Goal: Task Accomplishment & Management: Manage account settings

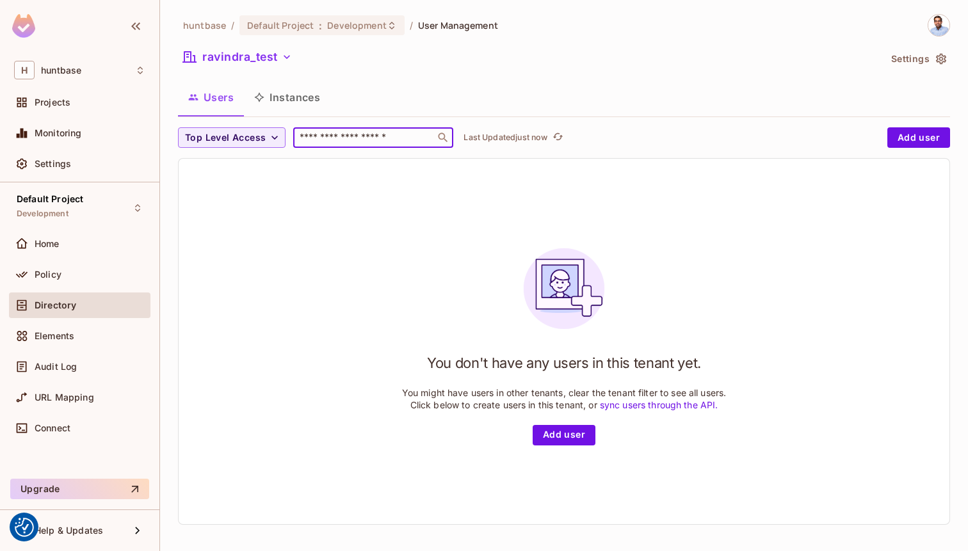
click at [272, 127] on div "huntbase / Default Project : Development / User Management ravindra_test Settin…" at bounding box center [564, 274] width 772 height 521
click at [272, 91] on button "Instances" at bounding box center [287, 97] width 86 height 32
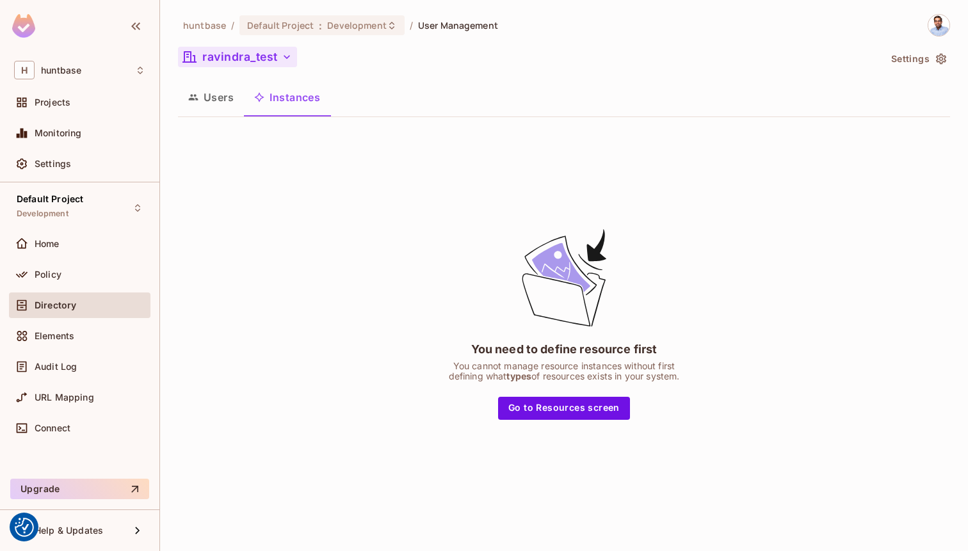
click at [250, 67] on button "ravindra_test" at bounding box center [237, 57] width 119 height 20
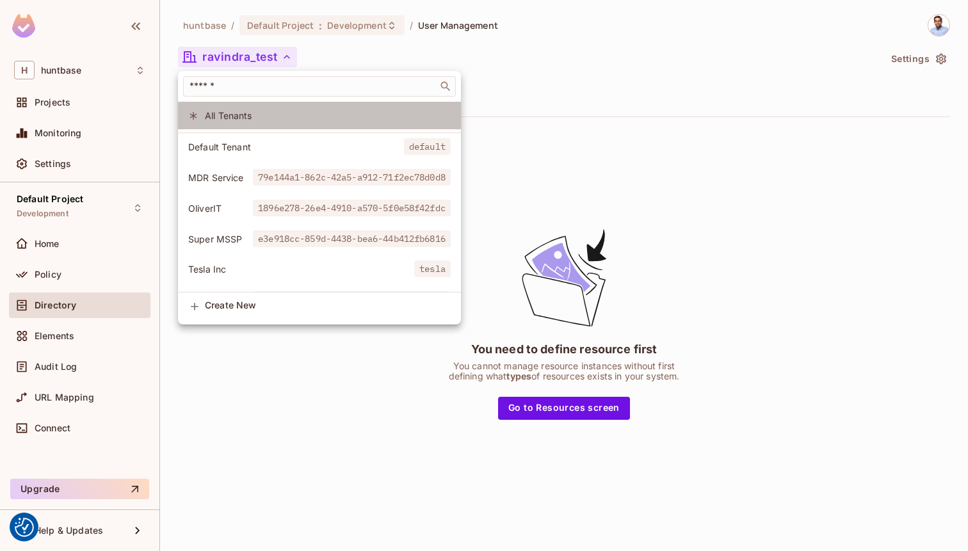
click at [273, 120] on span "All Tenants" at bounding box center [328, 115] width 246 height 12
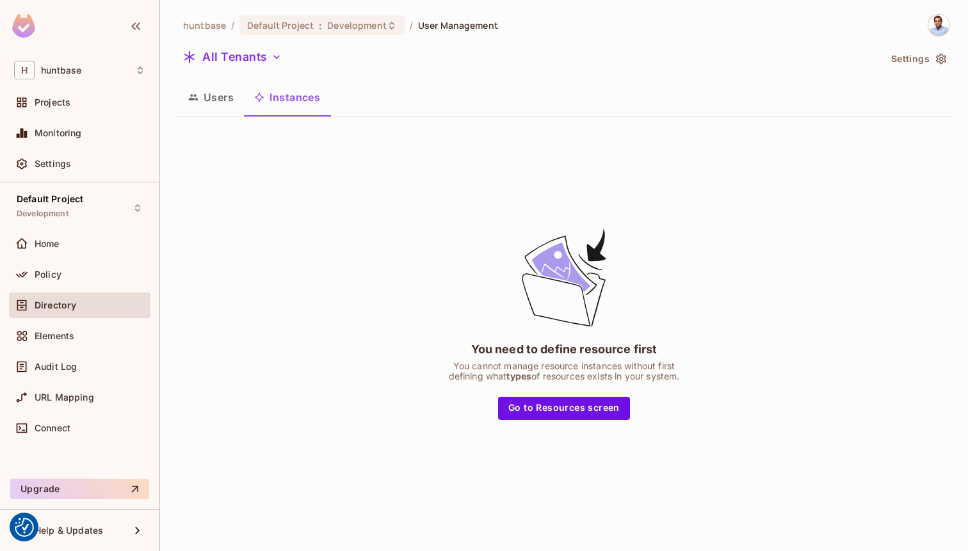
click at [214, 101] on button "Users" at bounding box center [211, 97] width 66 height 32
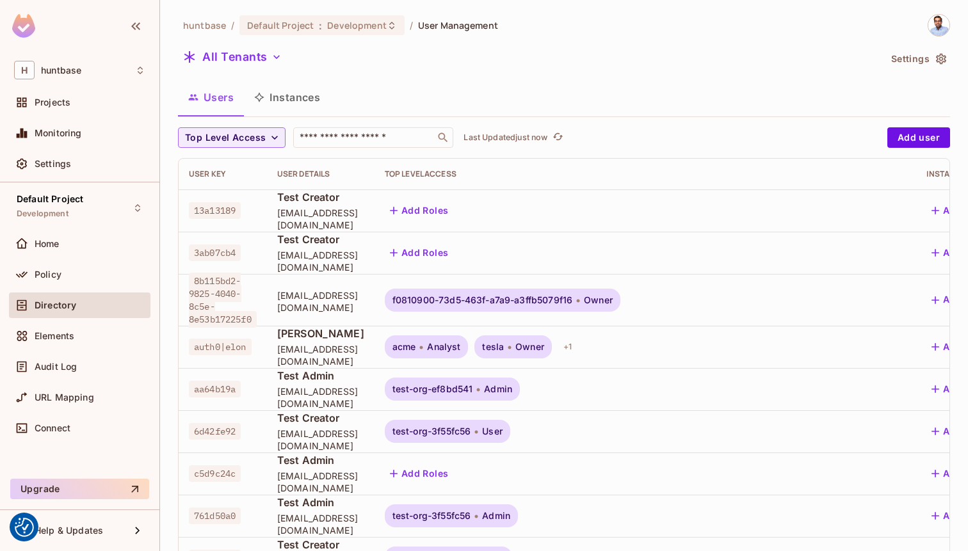
click at [280, 99] on button "Instances" at bounding box center [287, 97] width 86 height 32
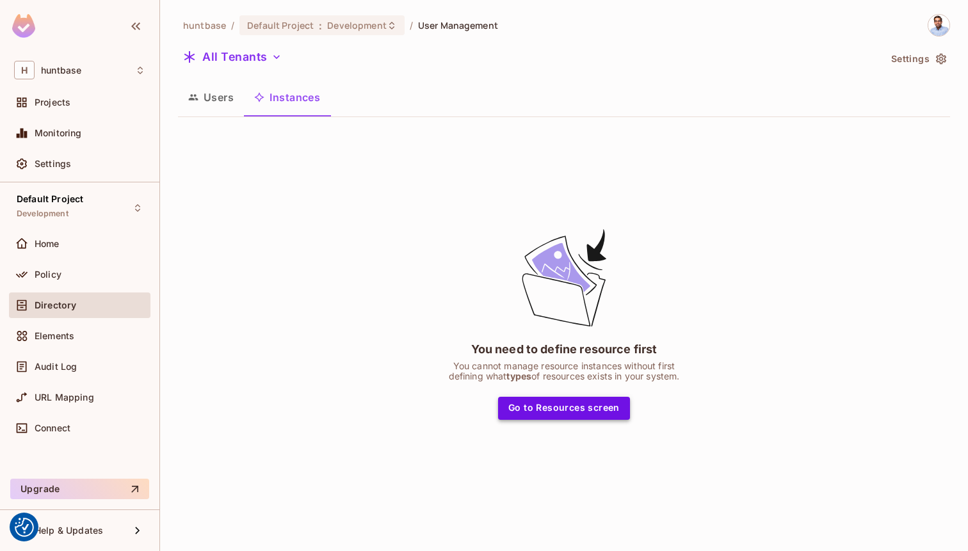
click at [546, 405] on button "Go to Resources screen" at bounding box center [564, 408] width 132 height 23
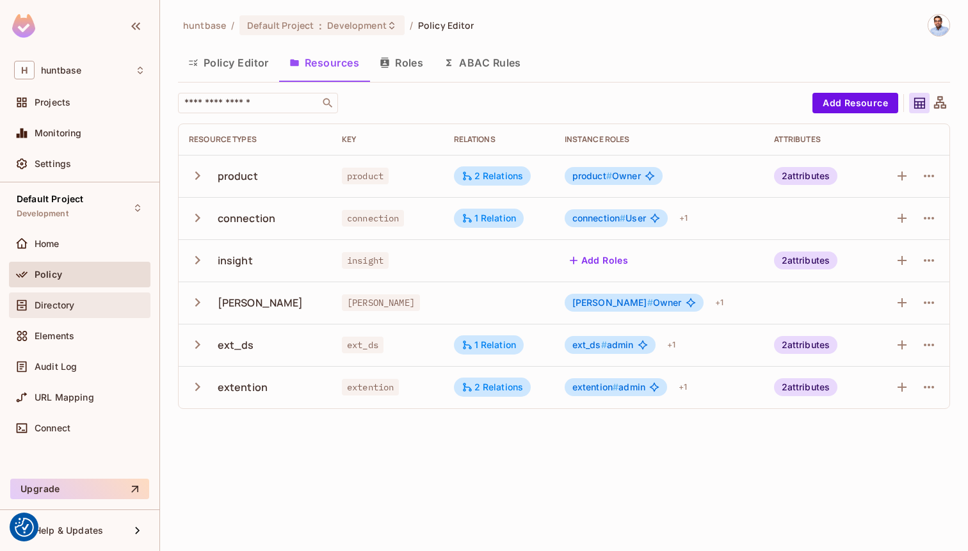
click at [49, 305] on span "Directory" at bounding box center [55, 305] width 40 height 10
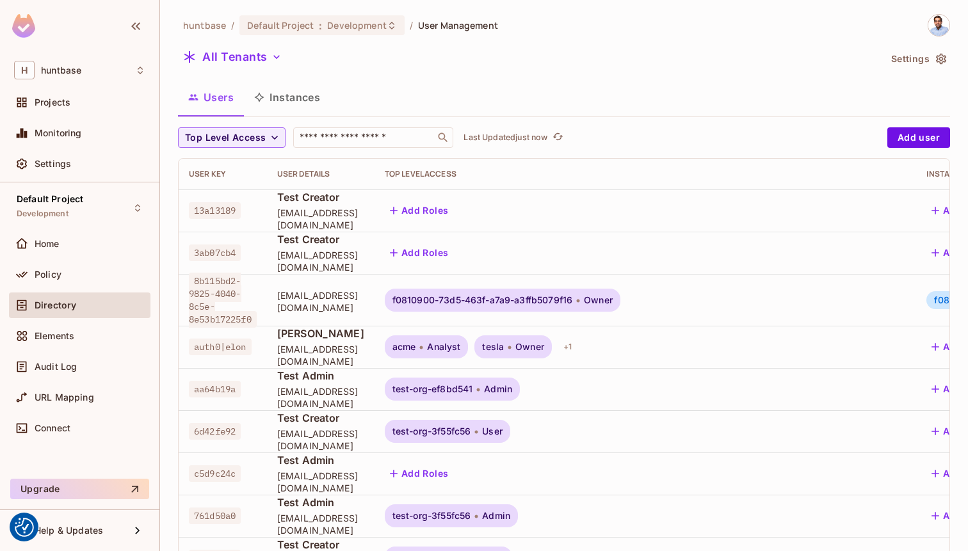
click at [271, 89] on button "Instances" at bounding box center [287, 97] width 86 height 32
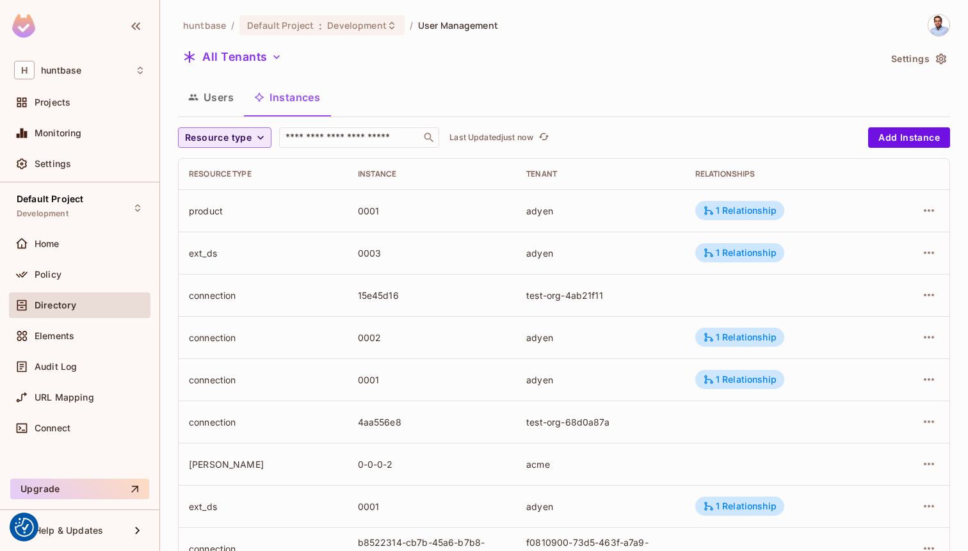
click at [250, 138] on span "Resource type" at bounding box center [218, 138] width 67 height 16
click at [223, 190] on span "connection" at bounding box center [225, 194] width 75 height 12
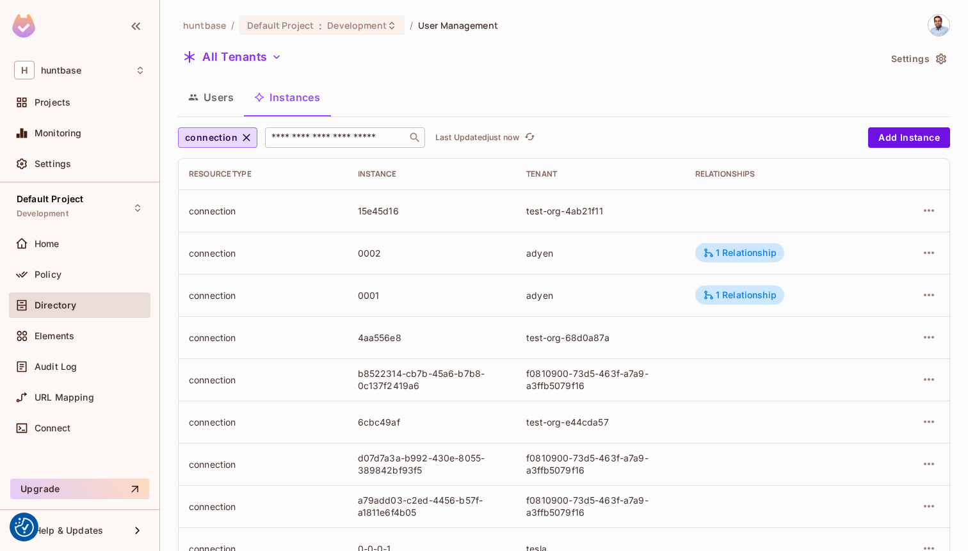
click at [342, 143] on input "text" at bounding box center [336, 137] width 134 height 13
paste input "**********"
type input "**********"
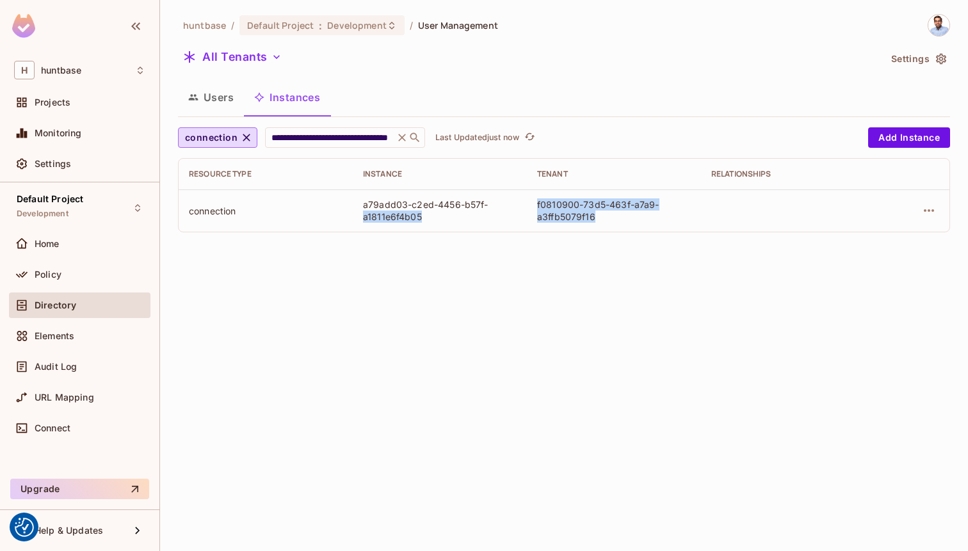
drag, startPoint x: 600, startPoint y: 221, endPoint x: 523, endPoint y: 200, distance: 80.3
click at [523, 200] on tr "connection a79add03-c2ed-4456-b57f-a1811e6f4b05 f0810900-73d5-463f-a7a9-a3ffb50…" at bounding box center [564, 210] width 771 height 42
click at [259, 60] on button "All Tenants" at bounding box center [232, 57] width 109 height 20
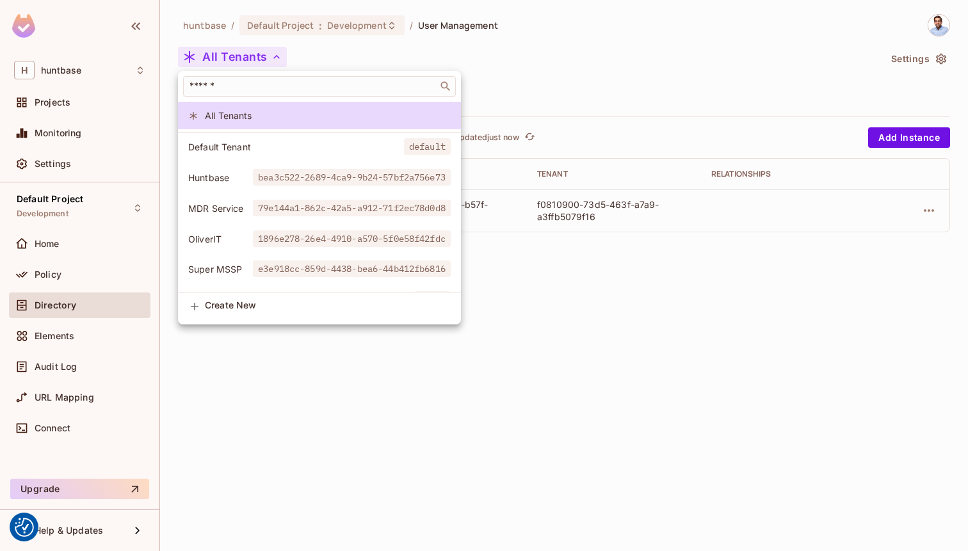
click at [621, 80] on div at bounding box center [484, 275] width 968 height 551
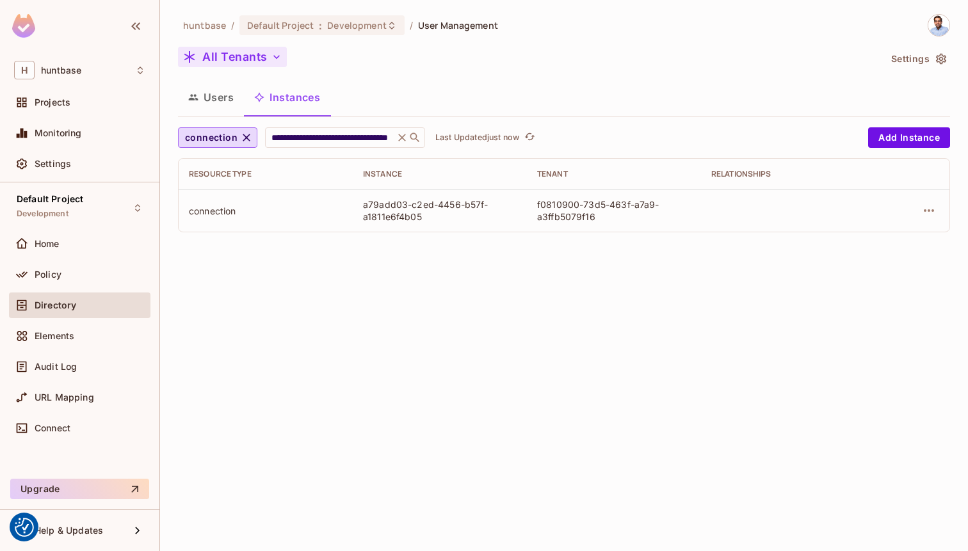
click at [265, 51] on button "All Tenants" at bounding box center [232, 57] width 109 height 20
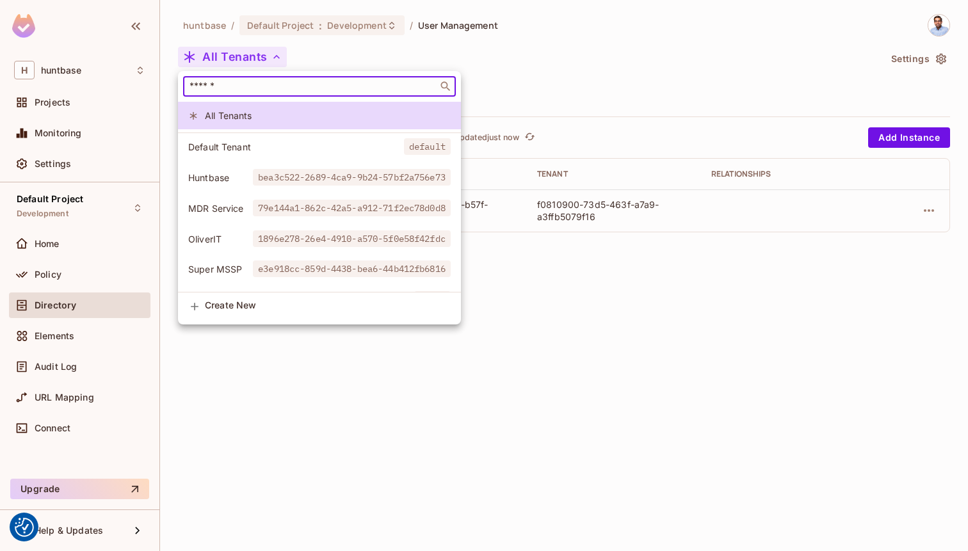
click at [235, 84] on input "text" at bounding box center [310, 86] width 247 height 13
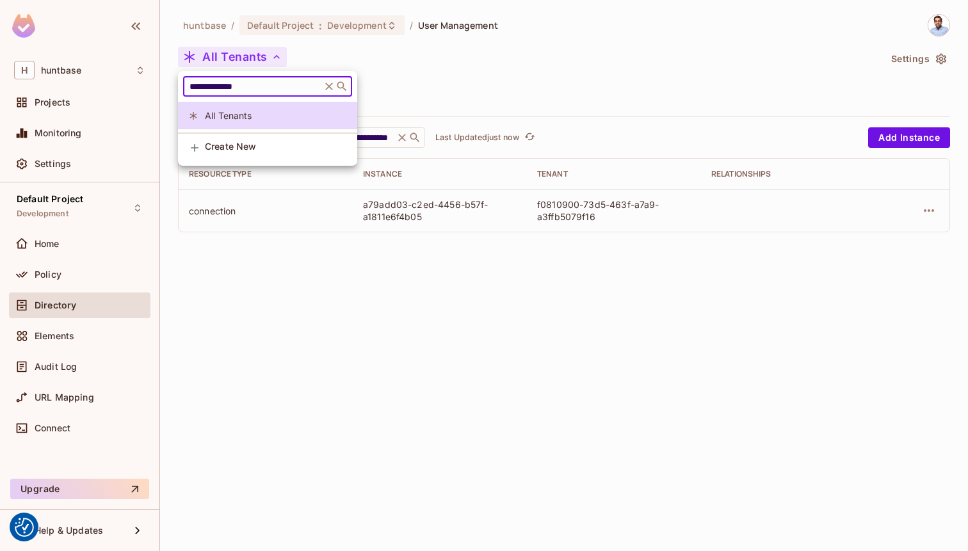
click at [259, 82] on input "**********" at bounding box center [252, 86] width 131 height 13
click at [239, 86] on input "**********" at bounding box center [252, 86] width 131 height 13
type input "*"
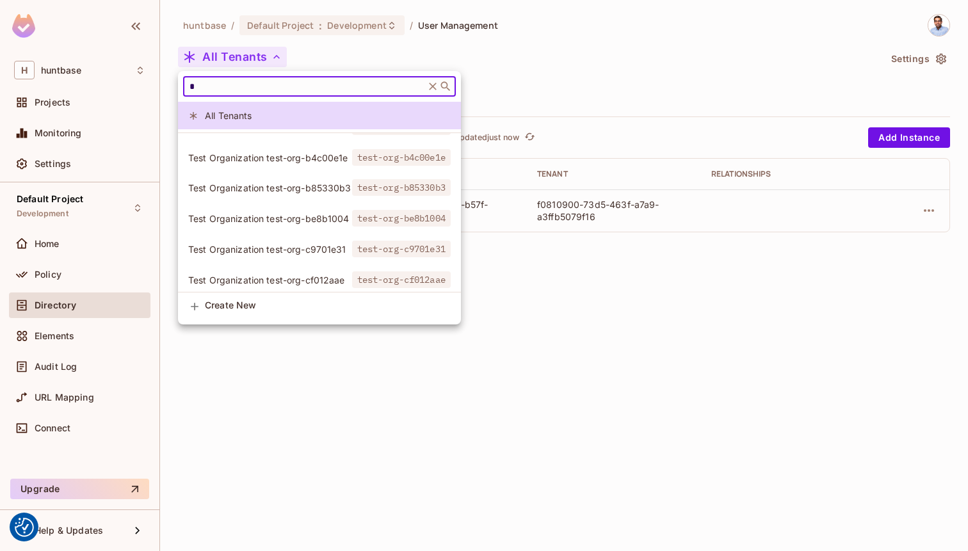
scroll to position [822, 0]
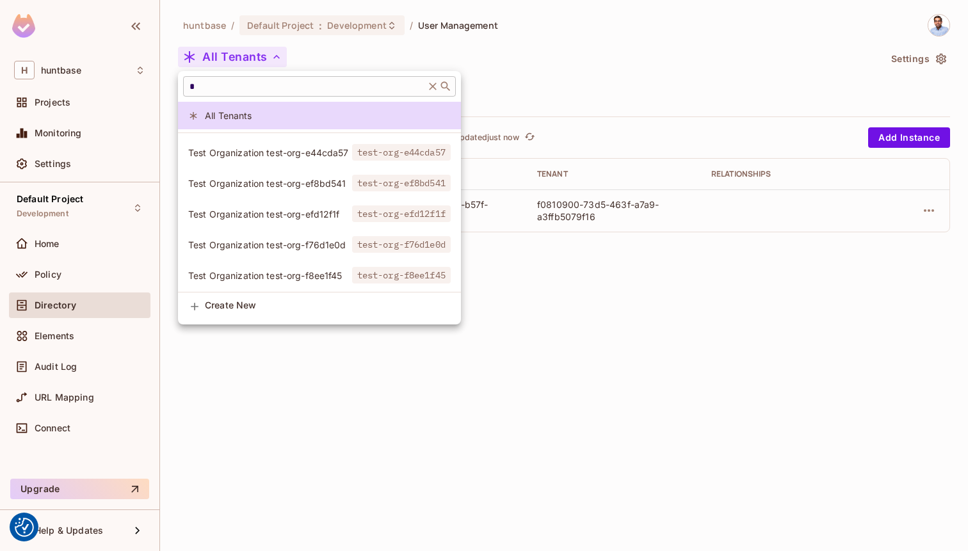
click at [237, 95] on div "​" at bounding box center [319, 86] width 273 height 20
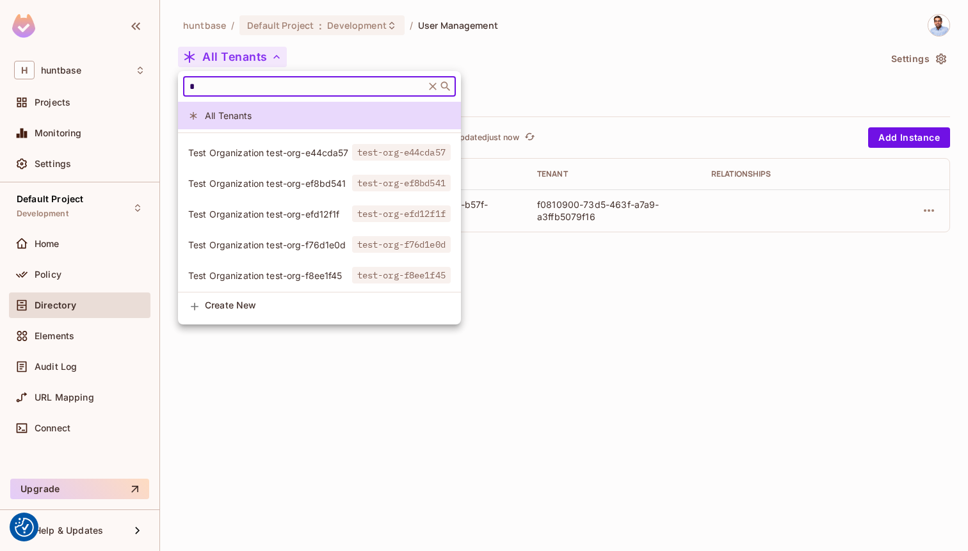
click at [499, 80] on div at bounding box center [484, 275] width 968 height 551
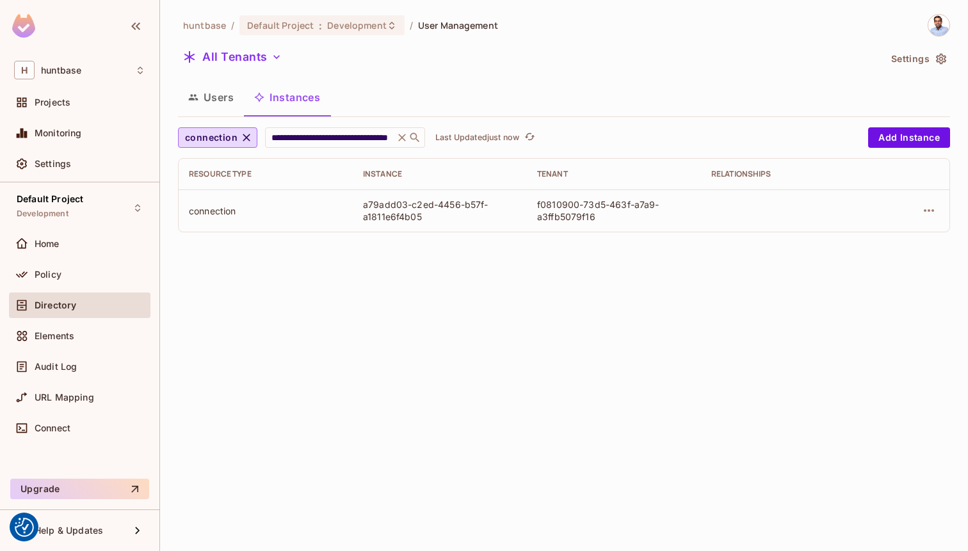
click at [405, 67] on div "All Tenants" at bounding box center [528, 59] width 701 height 24
click at [216, 100] on button "Users" at bounding box center [211, 97] width 66 height 32
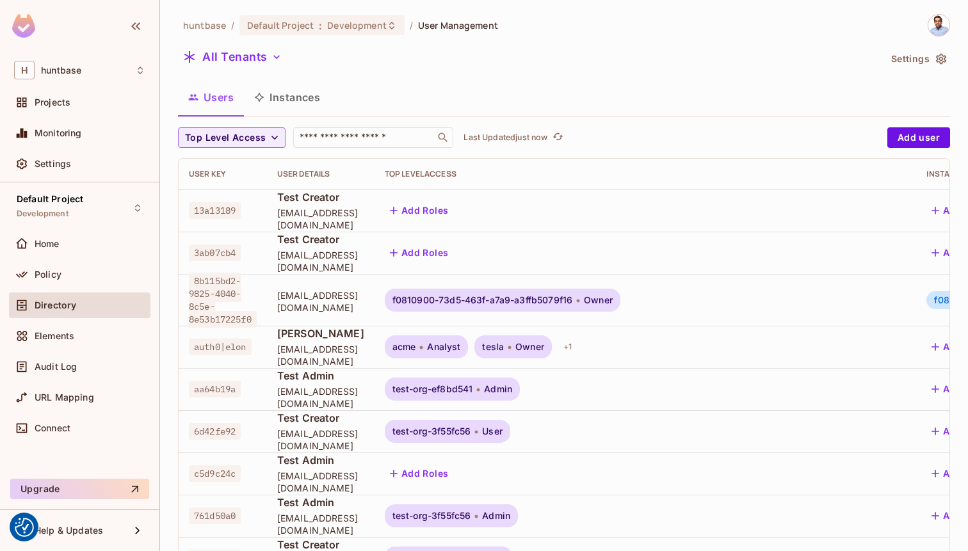
click at [280, 96] on button "Instances" at bounding box center [287, 97] width 86 height 32
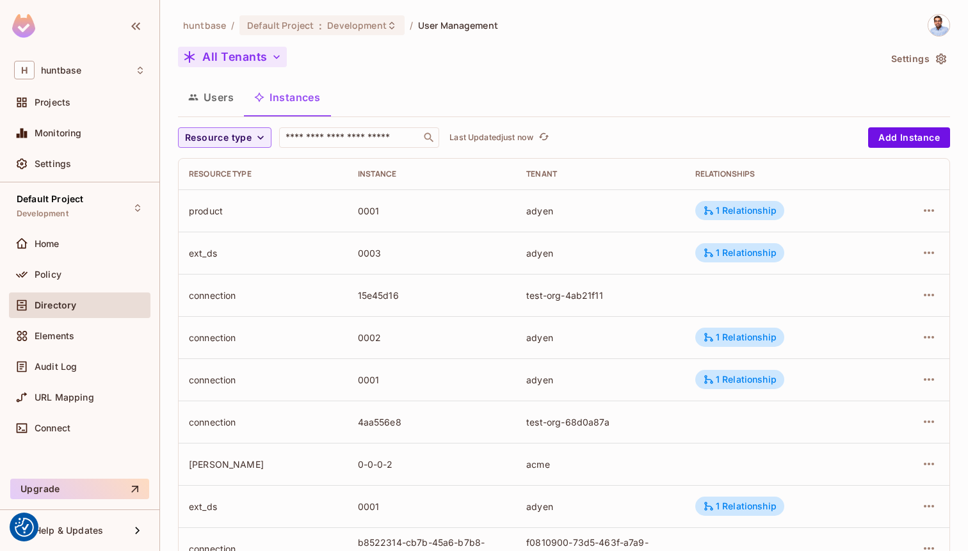
click at [268, 63] on button "All Tenants" at bounding box center [232, 57] width 109 height 20
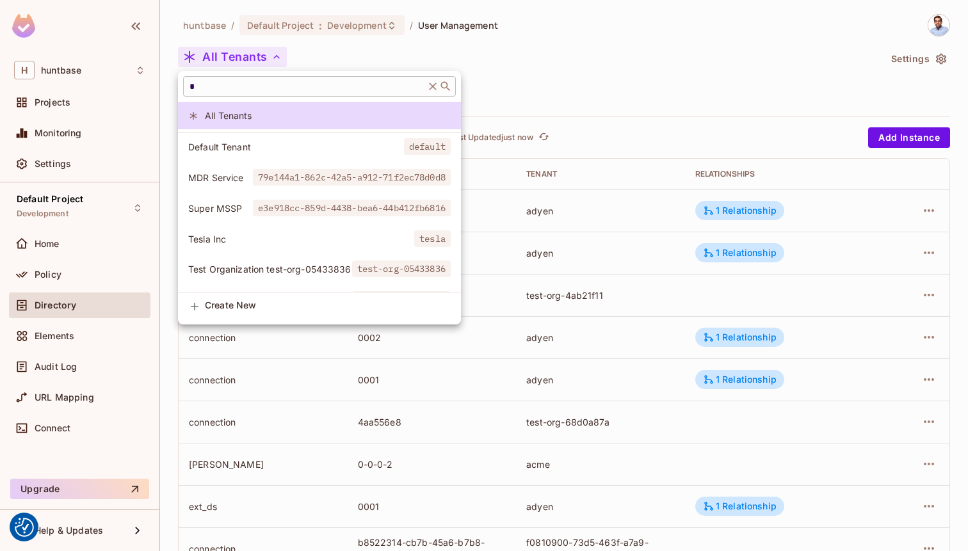
click at [237, 89] on input "text" at bounding box center [304, 86] width 234 height 13
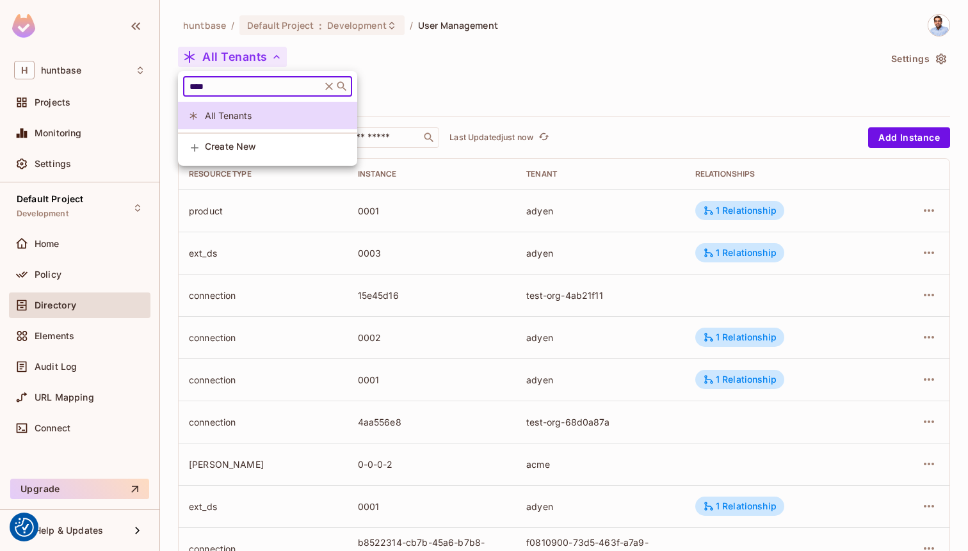
type input "****"
click at [346, 84] on icon at bounding box center [341, 86] width 13 height 13
click at [342, 84] on icon at bounding box center [341, 86] width 13 height 13
click at [240, 82] on input "****" at bounding box center [252, 86] width 131 height 13
click at [243, 45] on div at bounding box center [484, 275] width 968 height 551
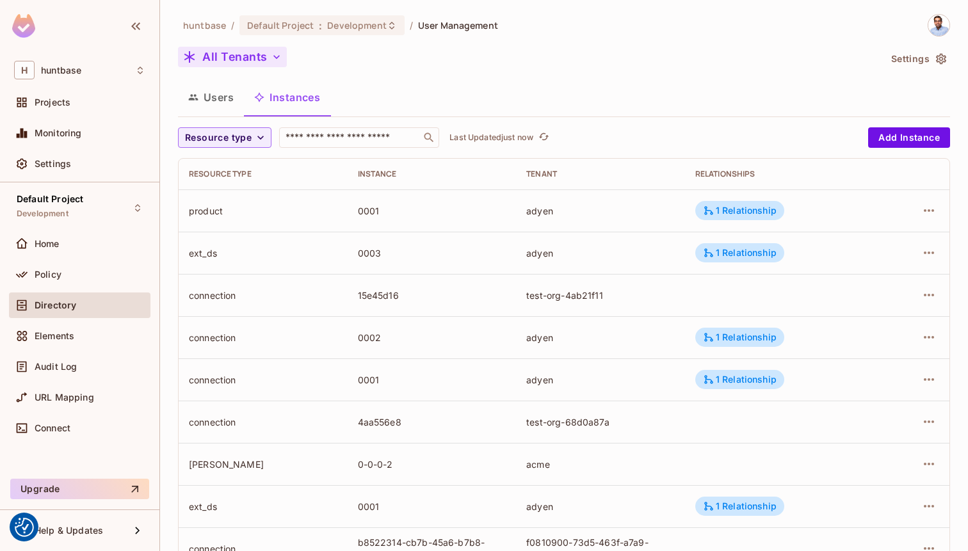
click at [236, 54] on button "All Tenants" at bounding box center [232, 57] width 109 height 20
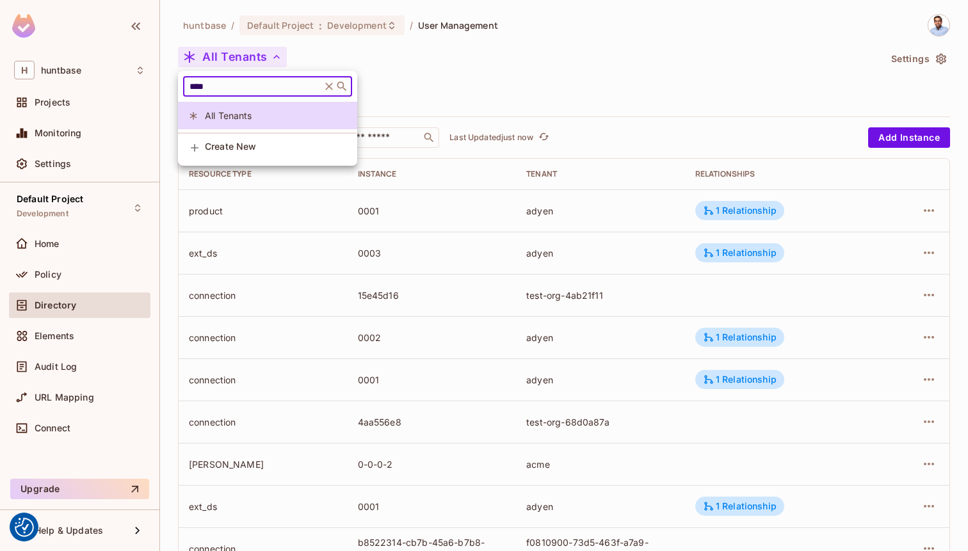
click at [225, 87] on input "****" at bounding box center [252, 86] width 131 height 13
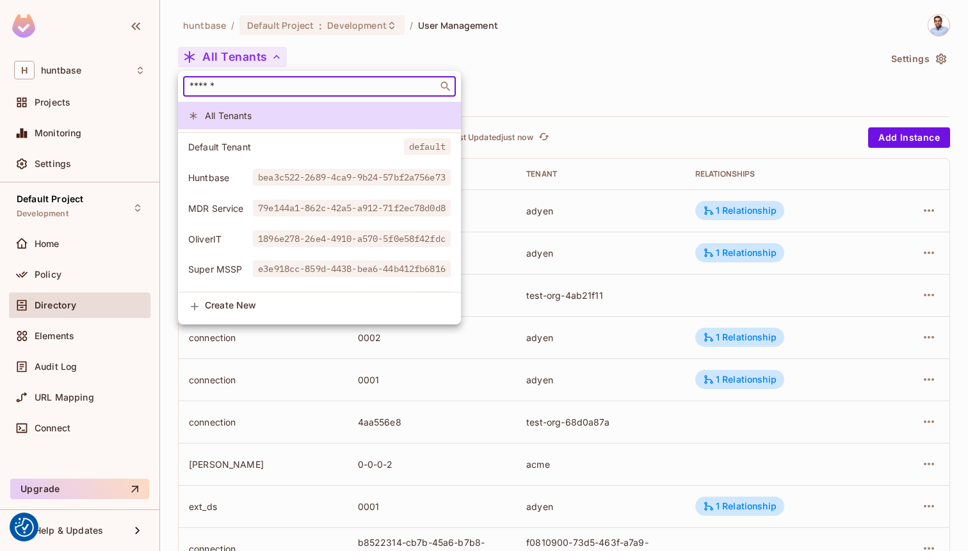
click at [216, 87] on input "text" at bounding box center [310, 86] width 247 height 13
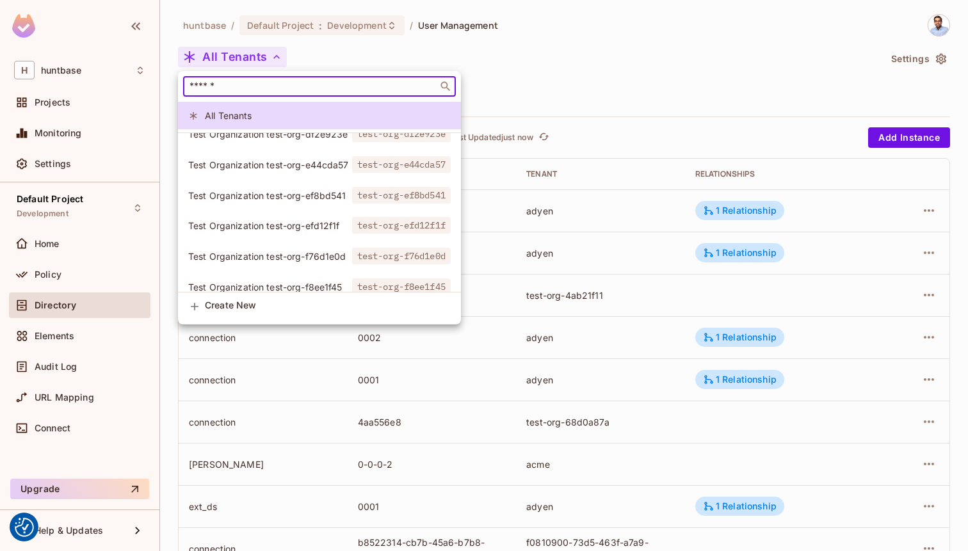
scroll to position [1068, 0]
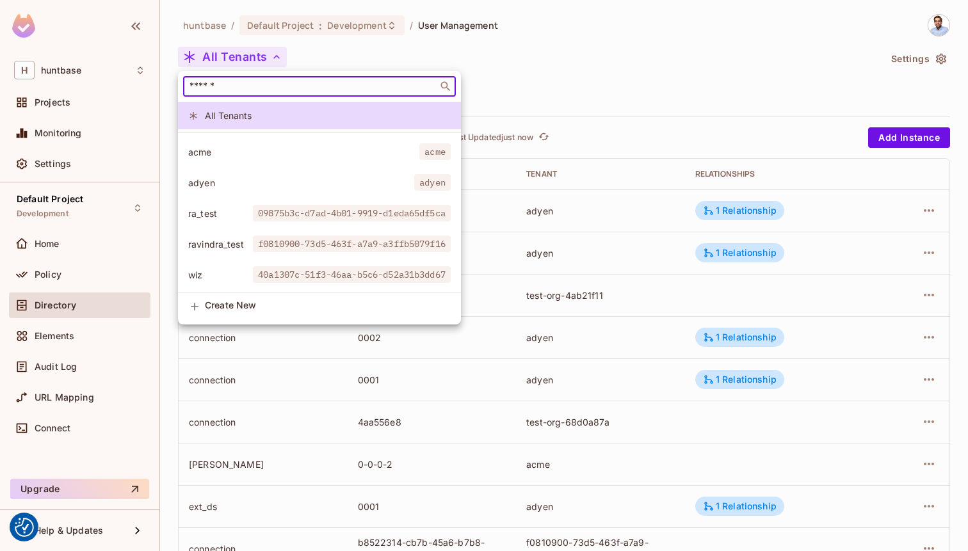
click at [224, 248] on span "ravindra_test" at bounding box center [220, 244] width 65 height 12
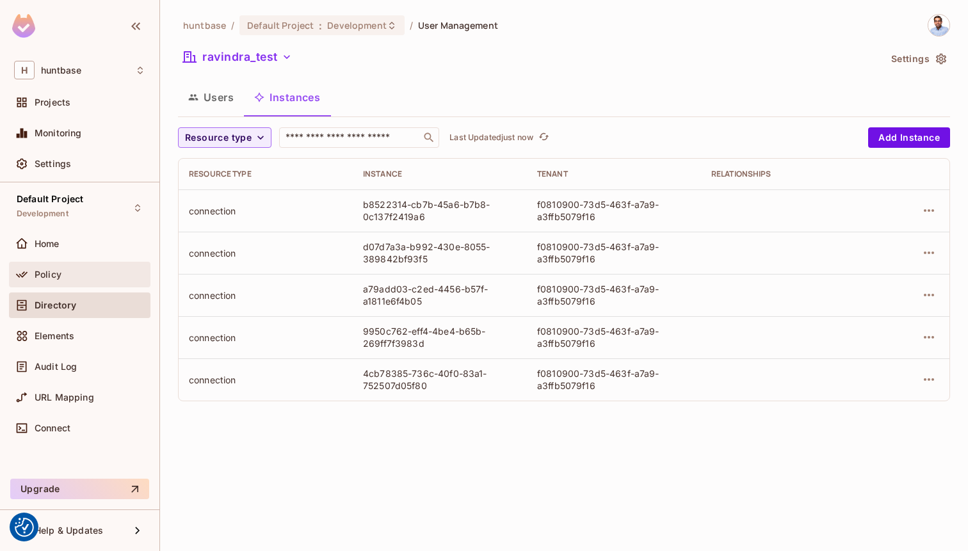
click at [59, 275] on span "Policy" at bounding box center [48, 274] width 27 height 10
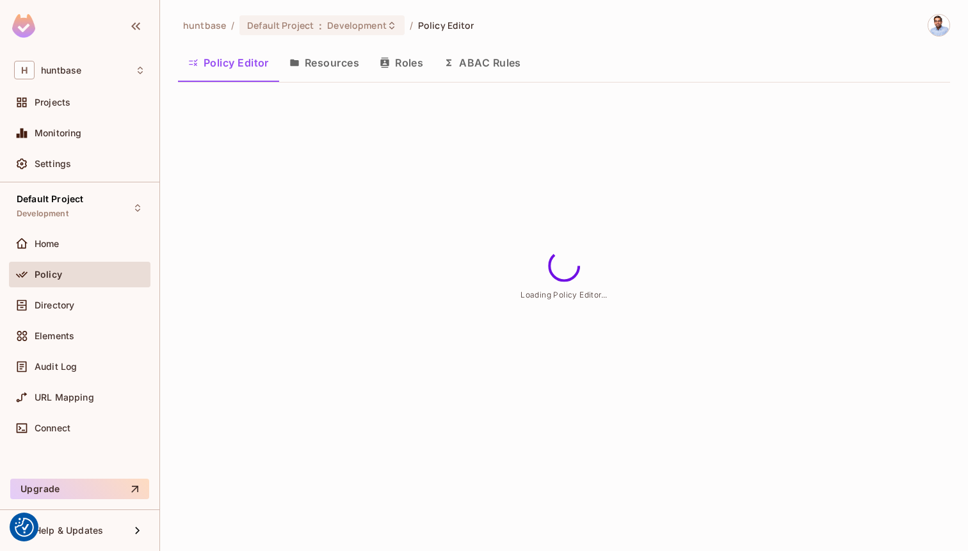
click at [398, 63] on button "Roles" at bounding box center [401, 63] width 64 height 32
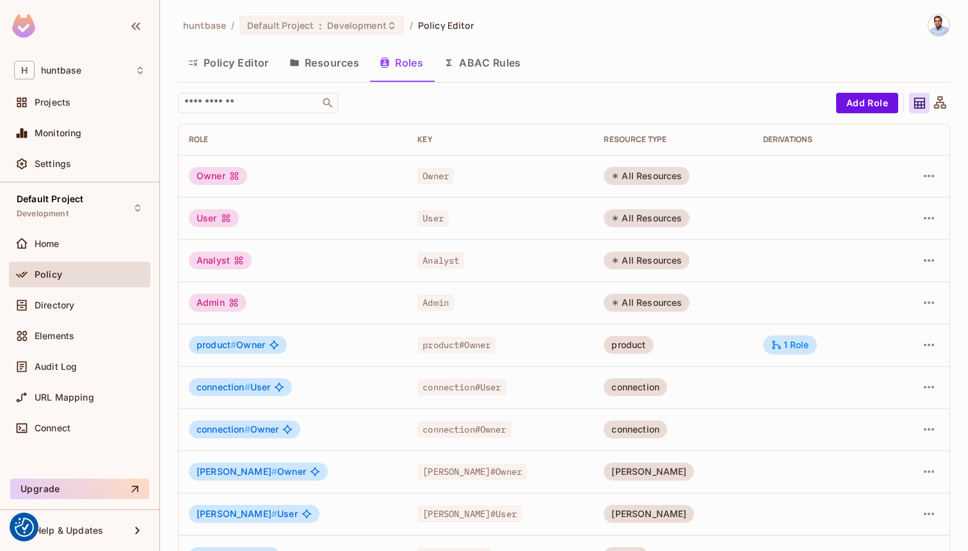
click at [220, 307] on div "Admin" at bounding box center [218, 303] width 58 height 18
click at [932, 313] on td at bounding box center [919, 303] width 59 height 42
click at [936, 293] on div at bounding box center [920, 302] width 38 height 20
click at [927, 308] on icon "button" at bounding box center [928, 302] width 15 height 15
click at [891, 329] on span "Edit Role" at bounding box center [872, 332] width 46 height 20
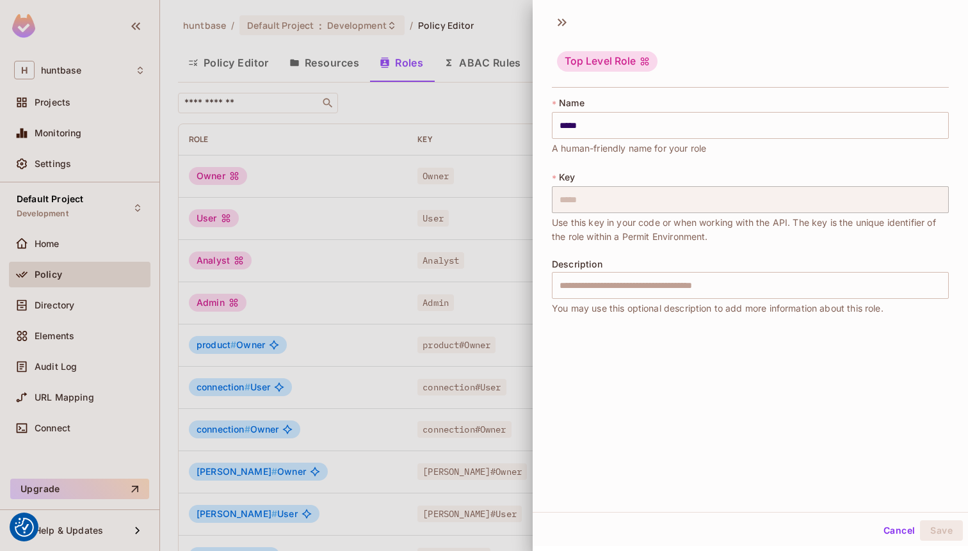
scroll to position [2, 0]
click at [898, 529] on button "Cancel" at bounding box center [899, 530] width 42 height 20
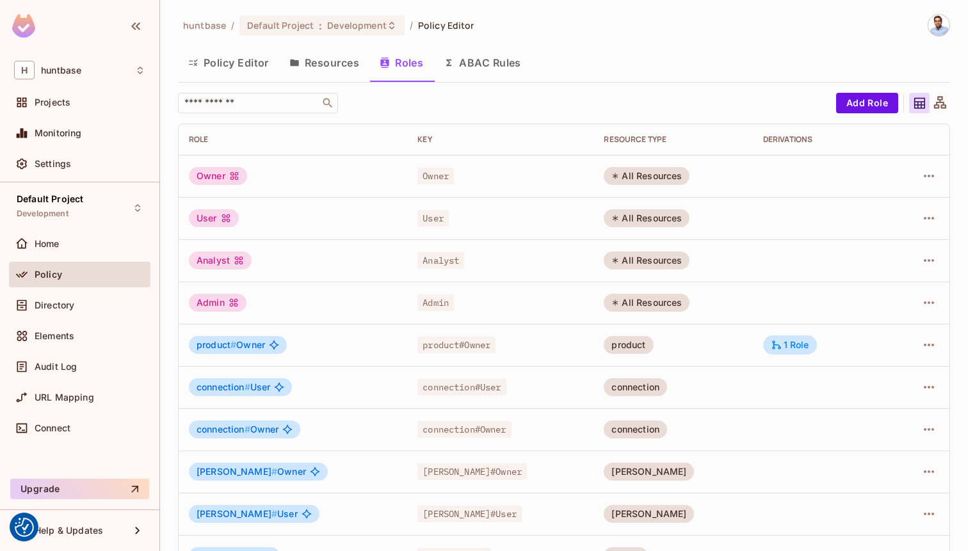
click at [243, 61] on button "Policy Editor" at bounding box center [228, 63] width 101 height 32
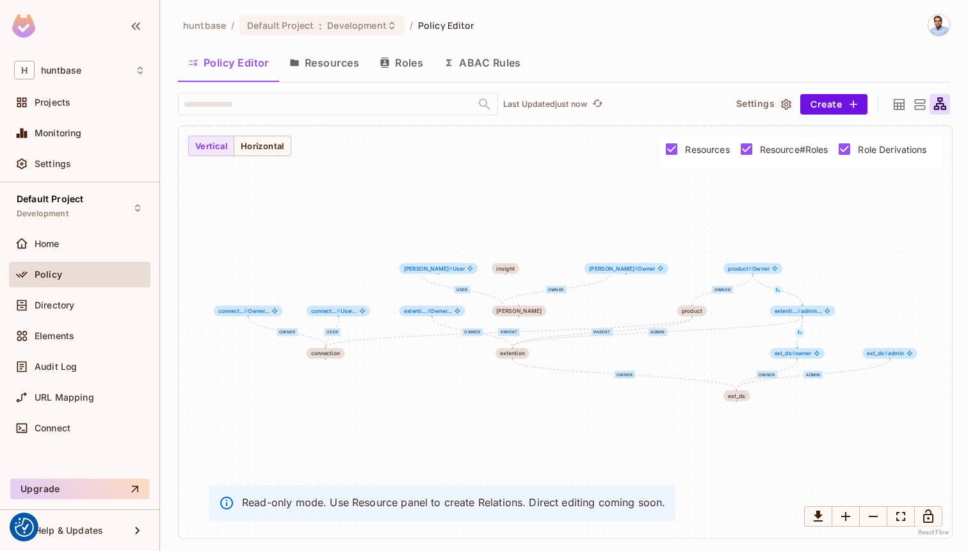
click at [905, 99] on icon at bounding box center [899, 105] width 16 height 16
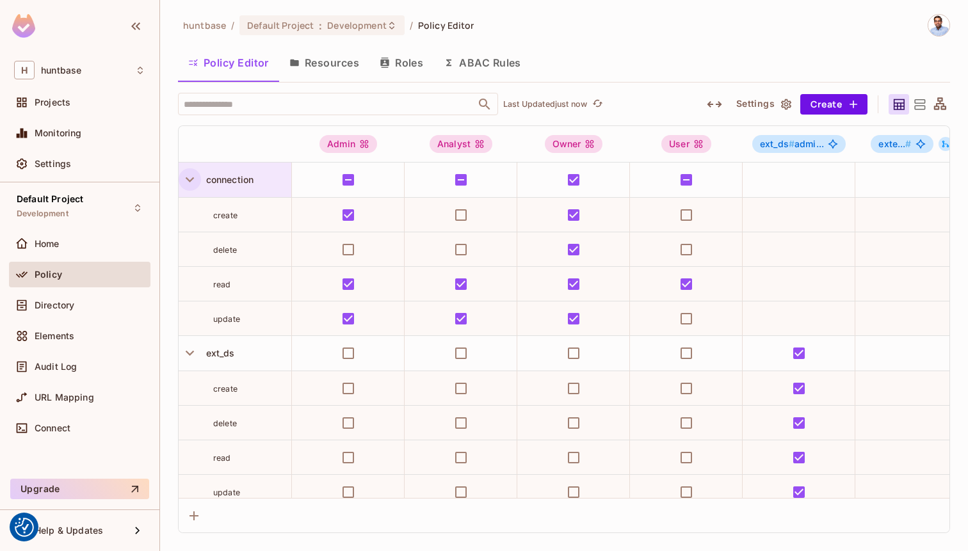
click at [192, 179] on icon "button" at bounding box center [189, 179] width 17 height 17
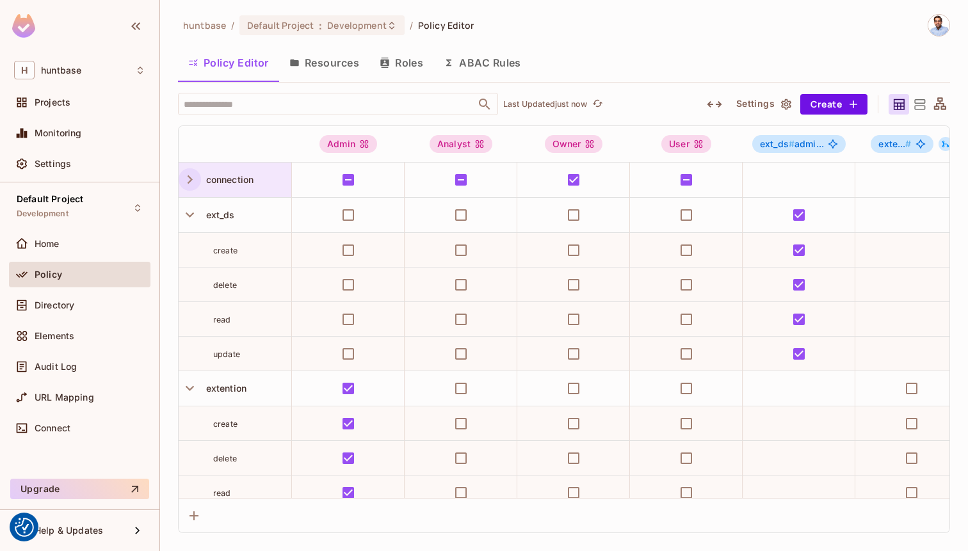
click at [192, 179] on icon "button" at bounding box center [189, 179] width 17 height 17
